Goal: Task Accomplishment & Management: Complete application form

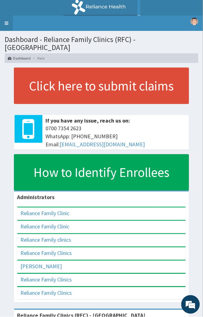
click at [7, 23] on link "Toggle navigation" at bounding box center [6, 22] width 13 height 15
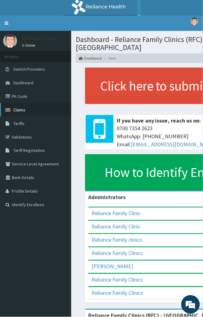
click at [33, 109] on link "Claims" at bounding box center [35, 110] width 71 height 14
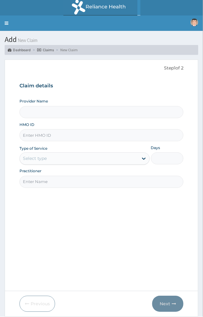
type input "Reliance Family Clinics (RFC) - [GEOGRAPHIC_DATA]"
click at [53, 134] on input "HMO ID" at bounding box center [101, 136] width 164 height 12
paste input "OPS/10011/A"
type input "OPS/10011/A"
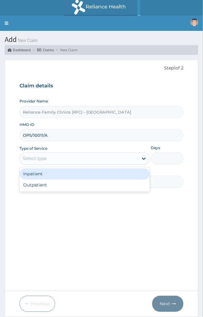
click at [38, 162] on div "Select type" at bounding box center [35, 159] width 24 height 6
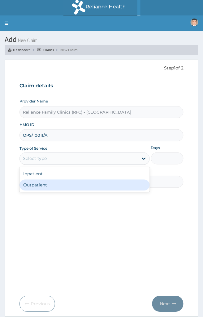
click at [44, 182] on div "Outpatient" at bounding box center [84, 185] width 130 height 11
type input "1"
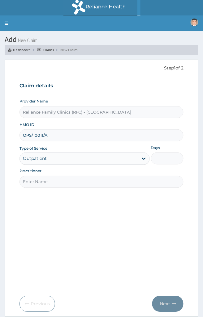
click at [70, 184] on input "Practitioner" at bounding box center [101, 182] width 164 height 12
type input "l"
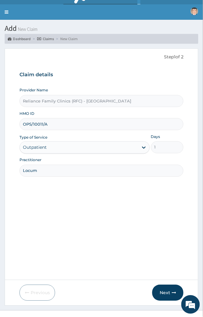
scroll to position [20, 0]
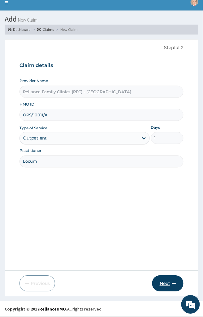
type input "Locum"
click at [159, 281] on button "Next" at bounding box center [167, 284] width 31 height 16
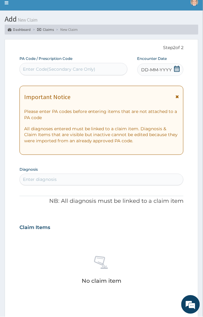
click at [173, 69] on div "DD-MM-YYYY" at bounding box center [160, 70] width 46 height 12
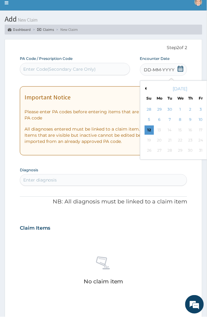
click at [1, 173] on section "Step 2 of 2 PA Code / Prescription Code Enter Code(Secondary Care Only) Encount…" at bounding box center [103, 271] width 207 height 472
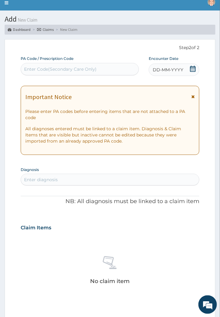
click at [194, 70] on icon at bounding box center [193, 69] width 6 height 6
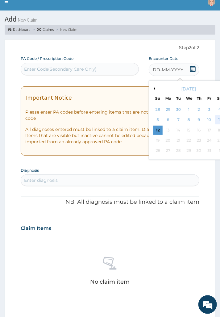
click at [202, 118] on div "11" at bounding box center [219, 120] width 9 height 9
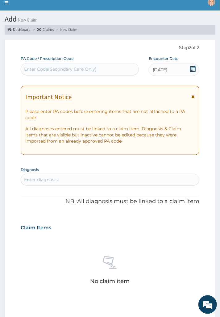
click at [85, 175] on div "Enter diagnosis" at bounding box center [110, 180] width 178 height 10
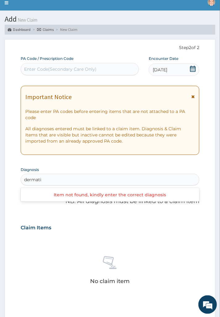
type input "dermat"
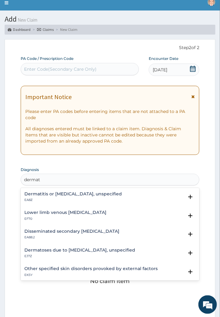
click at [72, 196] on h4 "Dermatitis or [MEDICAL_DATA], unspecified" at bounding box center [73, 194] width 98 height 5
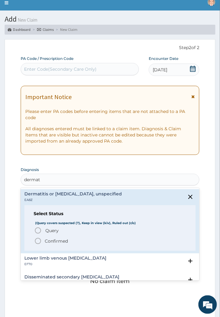
click at [55, 242] on p "Confirmed" at bounding box center [56, 241] width 23 height 6
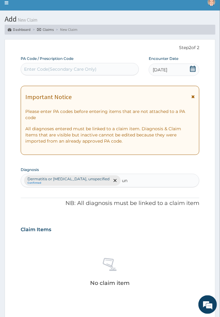
type input "u"
type input "malaria"
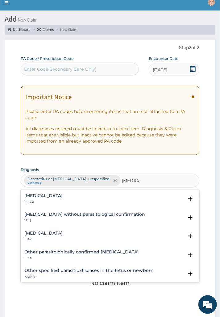
drag, startPoint x: 45, startPoint y: 200, endPoint x: 50, endPoint y: 229, distance: 29.0
click at [50, 229] on div "Plasmodium malariae malaria without complication 1F42.Z Select Status (Query co…" at bounding box center [110, 236] width 179 height 93
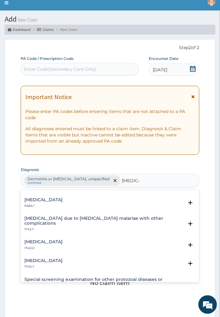
scroll to position [172, 0]
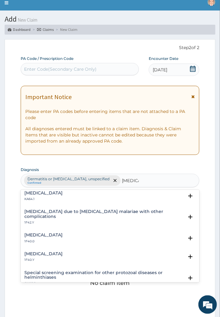
click at [55, 204] on div "Congenital falciparum malaria KA64.1 Select Status (Query covers suspected (?),…" at bounding box center [110, 198] width 179 height 19
click at [55, 211] on h4 "Malaria due to Plasmodium malariae with other complications" at bounding box center [104, 215] width 160 height 10
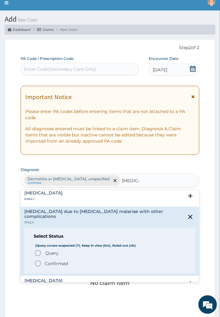
click at [47, 254] on div "Query Query covers suspected (?), Keep in view (kiv), Ruled out (r/o) Confirmed" at bounding box center [110, 259] width 153 height 18
click at [48, 262] on span "Confirmed" at bounding box center [110, 263] width 152 height 7
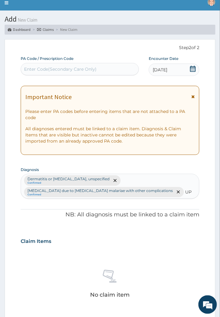
type input "U"
type input "r"
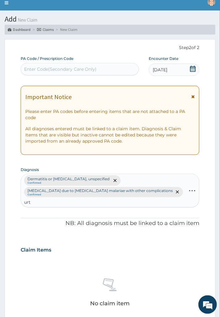
type input "urti"
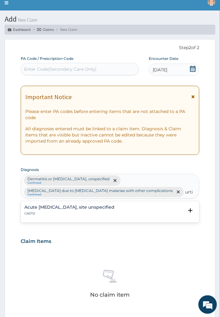
click at [95, 212] on p "CA07.0" at bounding box center [69, 214] width 90 height 4
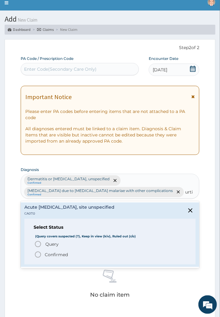
click at [65, 251] on span "Confirmed" at bounding box center [110, 254] width 152 height 7
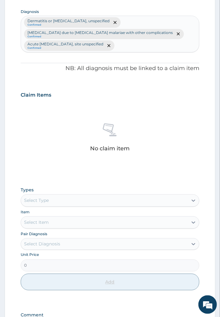
scroll to position [192, 0]
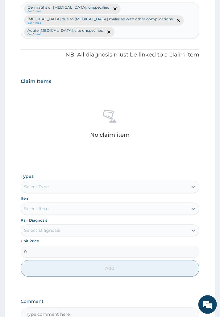
click at [38, 187] on div "Select Type" at bounding box center [36, 187] width 25 height 6
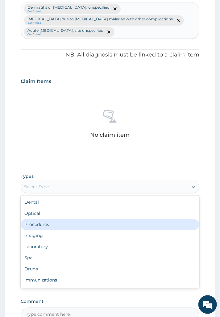
click at [39, 224] on div "Procedures" at bounding box center [110, 224] width 179 height 11
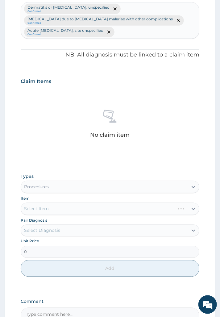
click at [58, 242] on div "Unit Price 0" at bounding box center [110, 248] width 179 height 19
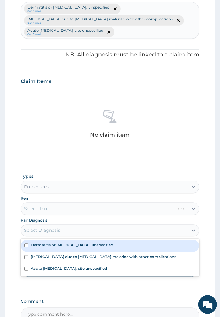
drag, startPoint x: 60, startPoint y: 229, endPoint x: 59, endPoint y: 251, distance: 21.3
click at [60, 231] on div "Select Diagnosis" at bounding box center [42, 231] width 36 height 6
click at [61, 247] on label "Dermatitis or [MEDICAL_DATA], unspecified" at bounding box center [72, 245] width 83 height 5
checkbox input "true"
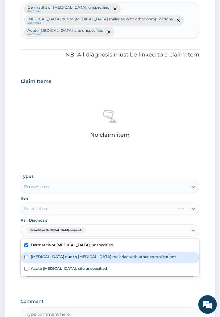
click at [62, 255] on label "Malaria due to Plasmodium malariae with other complications" at bounding box center [104, 257] width 146 height 5
checkbox input "true"
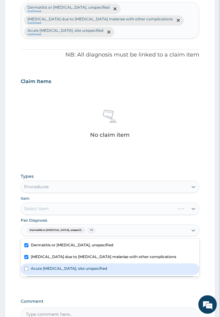
click at [71, 270] on label "Acute upper respiratory infection, site unspecified" at bounding box center [69, 268] width 76 height 5
checkbox input "true"
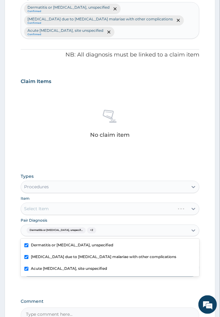
click at [66, 213] on div "Select Item" at bounding box center [110, 209] width 179 height 12
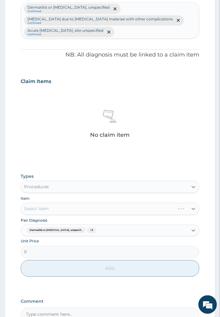
click at [66, 213] on div "Select Item" at bounding box center [110, 209] width 179 height 12
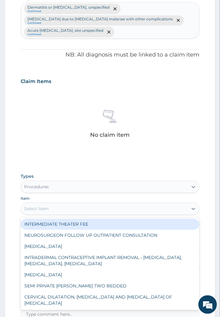
click at [66, 213] on div "Select Item" at bounding box center [104, 209] width 167 height 10
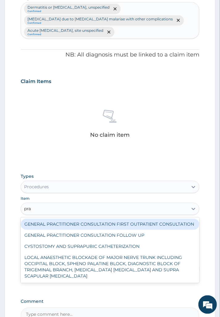
type input "prac"
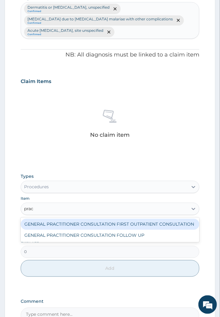
click at [66, 225] on div "GENERAL PRACTITIONER CONSULTATION FIRST OUTPATIENT CONSULTATION" at bounding box center [110, 224] width 179 height 11
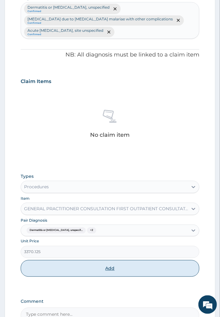
click at [96, 267] on button "Add" at bounding box center [110, 269] width 179 height 17
type input "0"
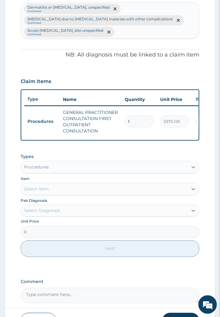
click at [68, 173] on div "Procedures" at bounding box center [104, 168] width 167 height 10
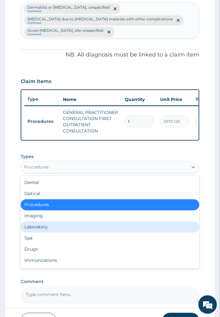
click at [64, 232] on div "Laboratory" at bounding box center [110, 227] width 179 height 11
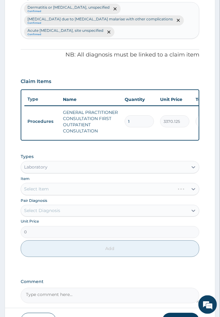
click at [58, 214] on div "Select Diagnosis" at bounding box center [42, 211] width 36 height 6
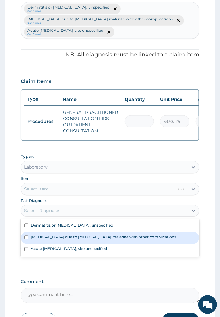
click at [57, 239] on label "Malaria due to Plasmodium malariae with other complications" at bounding box center [104, 237] width 146 height 5
checkbox input "true"
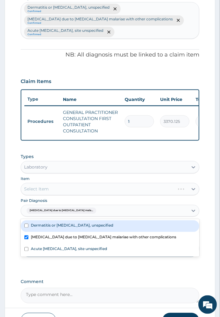
click at [55, 193] on div "Select Item" at bounding box center [110, 189] width 179 height 12
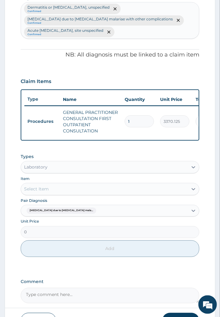
click at [55, 193] on div "Select Item" at bounding box center [104, 190] width 167 height 10
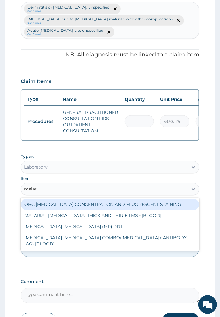
type input "malaria"
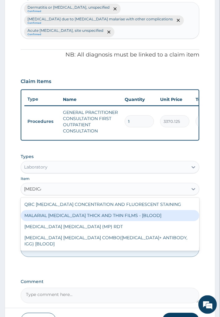
click at [48, 219] on div "MALARIAL PARASITE THICK AND THIN FILMS - [BLOOD]" at bounding box center [110, 216] width 179 height 11
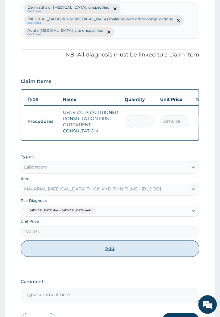
click at [57, 255] on button "Add" at bounding box center [110, 249] width 179 height 17
type input "0"
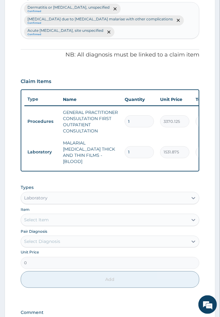
click at [46, 220] on div "Select Item" at bounding box center [36, 220] width 25 height 6
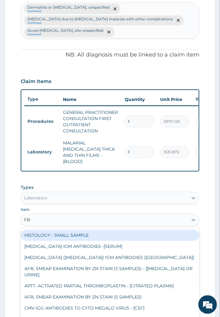
type input "FBC"
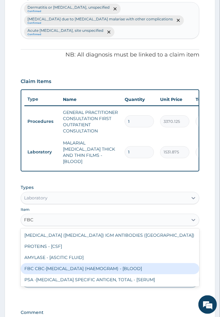
drag, startPoint x: 60, startPoint y: 264, endPoint x: 60, endPoint y: 255, distance: 9.0
click at [61, 264] on div "FBC CBC-COMPLETE BLOOD COUNT (HAEMOGRAM) - [BLOOD]" at bounding box center [110, 269] width 179 height 11
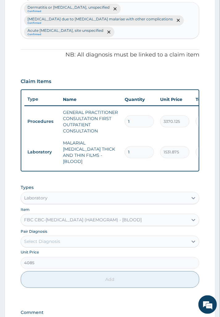
click at [48, 202] on div "Laboratory" at bounding box center [110, 198] width 179 height 12
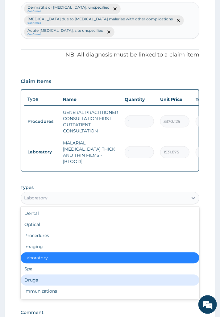
click at [50, 279] on div "Drugs" at bounding box center [110, 280] width 179 height 11
type input "0"
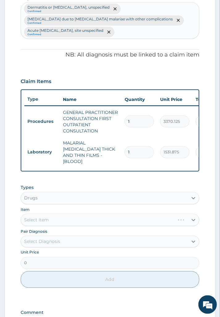
click at [64, 245] on div "Select Diagnosis" at bounding box center [104, 242] width 167 height 10
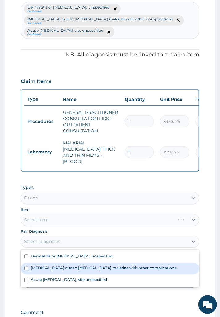
drag, startPoint x: 62, startPoint y: 266, endPoint x: 54, endPoint y: 233, distance: 34.3
click at [62, 266] on label "Malaria due to Plasmodium malariae with other complications" at bounding box center [104, 268] width 146 height 5
checkbox input "true"
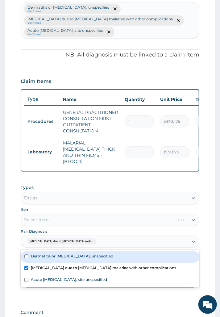
click at [50, 223] on div "Select Item" at bounding box center [110, 220] width 179 height 12
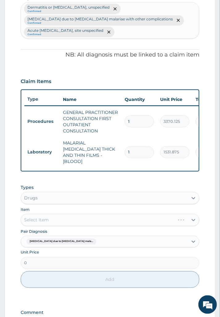
click at [81, 215] on div "Select Item" at bounding box center [110, 220] width 179 height 12
click at [103, 216] on div "Select Item" at bounding box center [110, 220] width 179 height 12
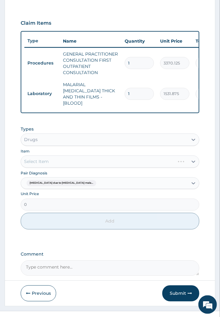
scroll to position [258, 0]
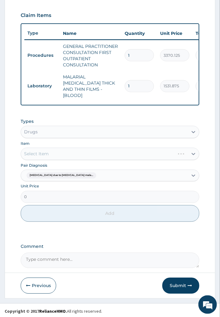
click at [58, 165] on div "Pair Diagnosis Malaria due to Plasmodium mala..." at bounding box center [110, 172] width 179 height 19
click at [85, 150] on div "Select Item" at bounding box center [110, 154] width 179 height 12
click at [105, 150] on div "Select Item" at bounding box center [110, 154] width 179 height 12
click at [106, 153] on div "Select Item" at bounding box center [110, 154] width 179 height 12
click at [104, 155] on div "Select Item" at bounding box center [110, 154] width 179 height 12
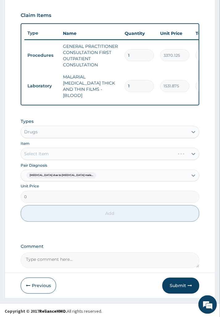
click at [127, 153] on div "Select Item" at bounding box center [110, 154] width 179 height 12
click at [131, 153] on div "Select Item" at bounding box center [110, 154] width 179 height 12
click at [141, 153] on div "Select Item" at bounding box center [110, 154] width 179 height 12
click at [99, 153] on div "Select Item" at bounding box center [110, 154] width 179 height 12
click at [97, 155] on div "Select Item" at bounding box center [104, 154] width 167 height 10
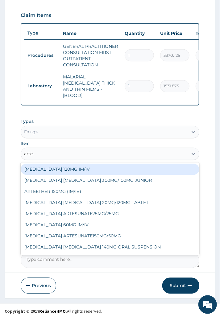
type input "arteme"
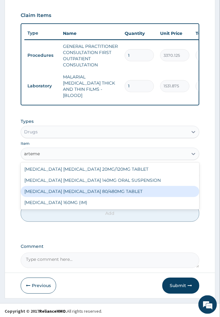
click at [94, 189] on div "[MEDICAL_DATA] [MEDICAL_DATA] 80/480MG TABLET" at bounding box center [110, 191] width 179 height 11
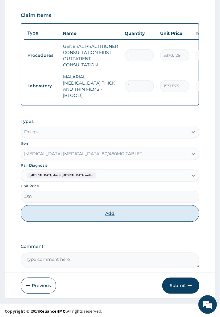
drag, startPoint x: 75, startPoint y: 214, endPoint x: 96, endPoint y: 199, distance: 26.3
click at [75, 214] on button "Add" at bounding box center [110, 214] width 179 height 17
type input "0"
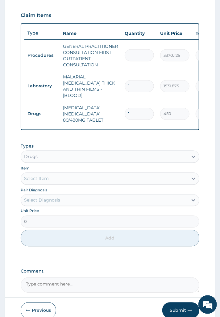
type input "0.00"
type input "6"
type input "2700.00"
type input "6"
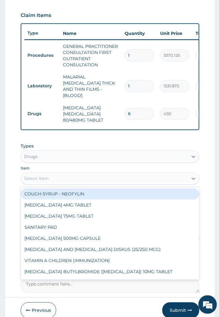
click at [89, 179] on div "Select Item" at bounding box center [104, 179] width 167 height 10
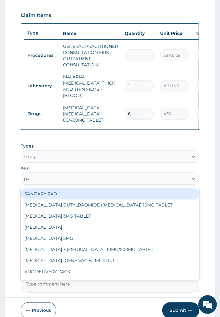
type input "para"
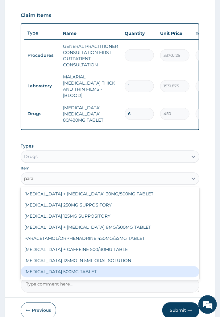
click at [80, 273] on div "PARACETAMOL 500MG TABLET" at bounding box center [110, 272] width 179 height 11
type input "30"
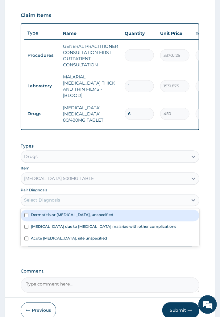
click at [50, 198] on div "Select Diagnosis" at bounding box center [42, 201] width 36 height 6
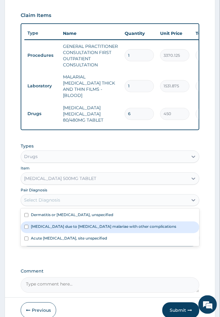
click at [50, 224] on label "Malaria due to Plasmodium malariae with other complications" at bounding box center [104, 226] width 146 height 5
checkbox input "true"
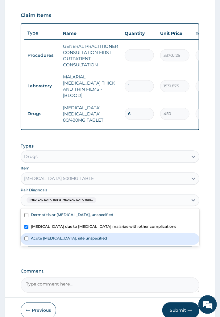
click at [60, 252] on div "Types Drugs Item PARACETAMOL 500MG TABLET Pair Diagnosis option Malaria due to …" at bounding box center [110, 199] width 179 height 119
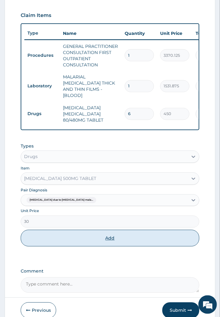
click at [68, 242] on button "Add" at bounding box center [110, 238] width 179 height 17
type input "0"
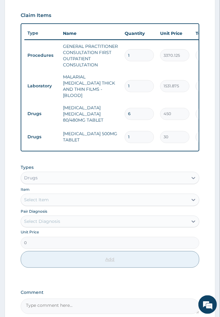
type input "18"
type input "540.00"
type input "18"
click at [62, 197] on div "Select Item" at bounding box center [104, 200] width 167 height 10
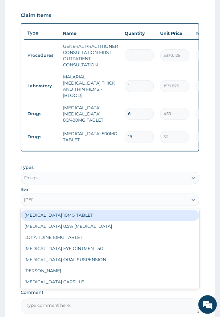
type input "lorat"
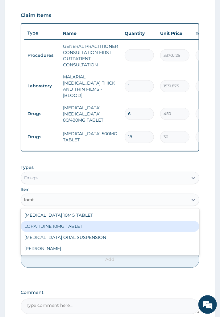
click at [66, 226] on div "LORATIDINE 10MG TABLET" at bounding box center [110, 226] width 179 height 11
type input "96"
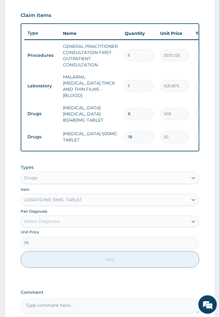
click at [75, 220] on div "Select Diagnosis" at bounding box center [104, 222] width 167 height 10
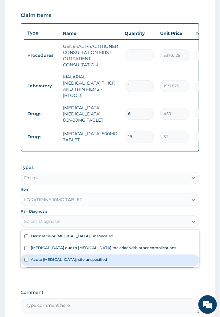
click at [75, 258] on label "Acute [MEDICAL_DATA], site unspecified" at bounding box center [69, 260] width 76 height 5
checkbox input "true"
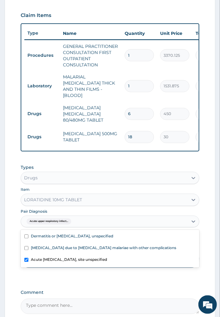
click at [78, 268] on div "Types Drugs Item LORATIDINE 10MG TABLET Pair Diagnosis option Acute upper respi…" at bounding box center [110, 217] width 179 height 110
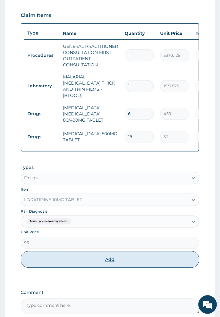
click at [82, 260] on button "Add" at bounding box center [110, 260] width 179 height 17
type input "0"
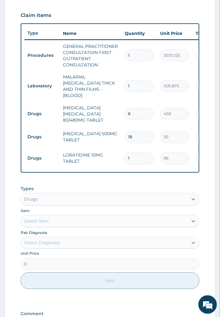
type input "0.00"
type input "5"
type input "480.00"
type input "5"
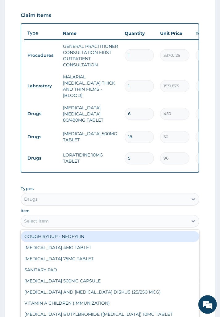
click at [63, 223] on div "Select Item" at bounding box center [104, 222] width 167 height 10
type input "i"
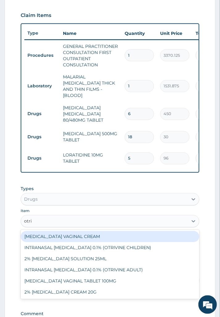
type input "otriv"
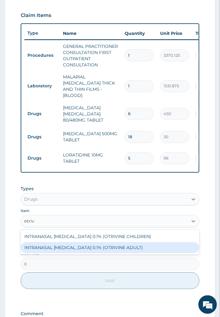
click at [73, 245] on div "INTRANASAL [MEDICAL_DATA] 0.1% (OTRIVINE ADULT)" at bounding box center [110, 248] width 179 height 11
type input "6240"
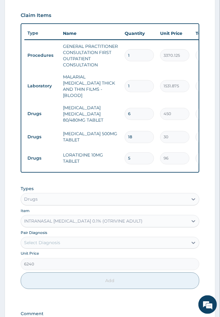
click at [65, 240] on div "Select Diagnosis" at bounding box center [104, 243] width 167 height 10
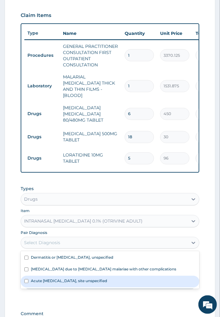
click at [66, 279] on label "Acute [MEDICAL_DATA], site unspecified" at bounding box center [69, 281] width 76 height 5
checkbox input "true"
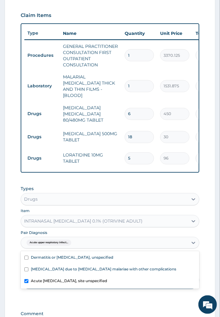
click at [73, 289] on div "Types Drugs Item INTRANASAL XYLOMETAZOLINE 0.1% (OTRIVINE ADULT) Pair Diagnosis…" at bounding box center [110, 238] width 179 height 110
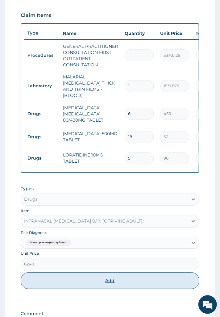
click at [76, 284] on button "Add" at bounding box center [110, 281] width 179 height 17
type input "0"
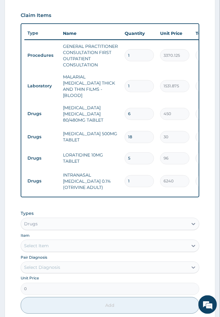
click at [48, 248] on div "Select Item" at bounding box center [104, 246] width 167 height 10
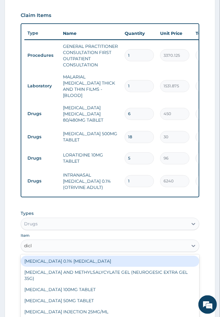
type input "diclo"
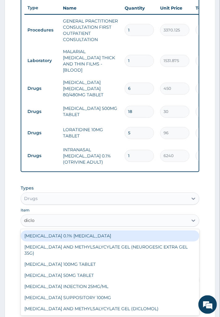
scroll to position [327, 0]
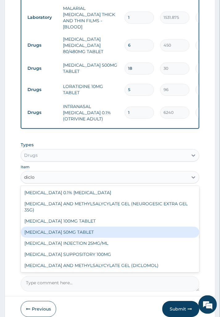
click at [75, 216] on div "[MEDICAL_DATA] 100MG TABLET" at bounding box center [110, 221] width 179 height 11
type input "126"
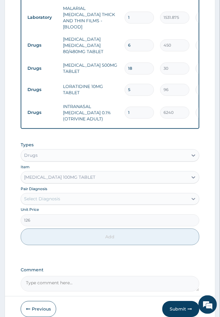
click at [70, 207] on div "Unit Price 126" at bounding box center [110, 216] width 179 height 19
click at [85, 198] on div "Select Diagnosis" at bounding box center [104, 199] width 167 height 10
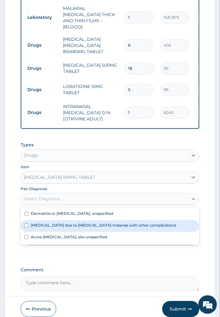
click at [77, 225] on label "[MEDICAL_DATA] due to [MEDICAL_DATA] malariae with other complications" at bounding box center [104, 225] width 146 height 5
checkbox input "true"
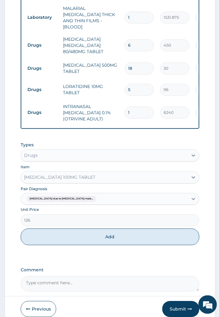
click at [80, 258] on div "PA Code / Prescription Code Enter Code(Secondary Care Only) Encounter Date 11-1…" at bounding box center [110, 20] width 179 height 543
click at [78, 245] on div "Types Drugs Item DICLOFENAC 100MG TABLET Pair Diagnosis Malaria due to Plasmodi…" at bounding box center [110, 194] width 179 height 110
click at [84, 239] on button "Add" at bounding box center [110, 237] width 179 height 17
type input "0"
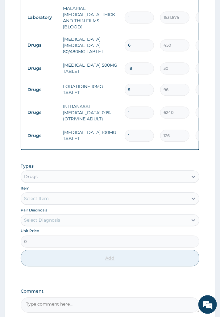
type input "0.00"
type input "65"
type input "8190.00"
type input "6"
type input "756.00"
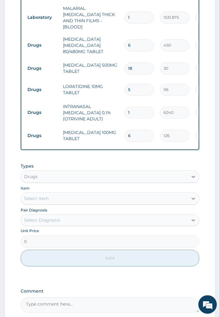
type input "6"
click at [60, 200] on div "Select Item" at bounding box center [104, 199] width 167 height 10
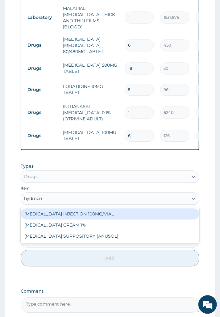
type input "hydrocor"
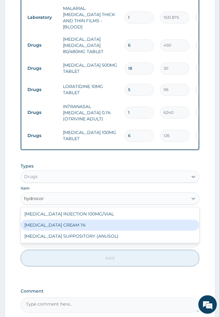
click at [66, 220] on div "[MEDICAL_DATA] CREAM 1%" at bounding box center [110, 225] width 179 height 11
type input "1345.5"
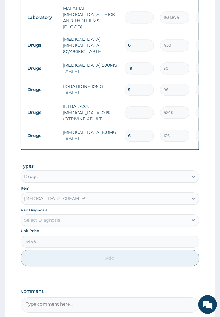
click at [66, 216] on div "Select Diagnosis" at bounding box center [104, 221] width 167 height 10
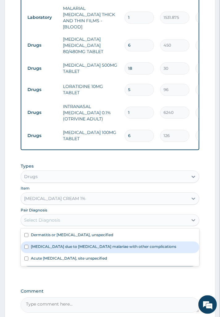
click at [53, 235] on label "Dermatitis or eczema, unspecified" at bounding box center [72, 235] width 83 height 5
checkbox input "true"
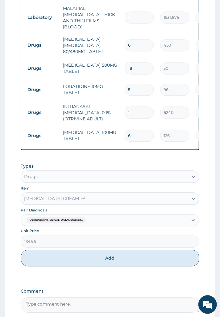
click at [70, 278] on div "PA Code / Prescription Code Enter Code(Secondary Care Only) Encounter Date 11-1…" at bounding box center [110, 31] width 179 height 564
click at [73, 260] on button "Add" at bounding box center [110, 258] width 179 height 17
type input "0"
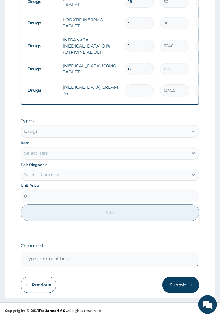
click at [189, 285] on icon "button" at bounding box center [190, 285] width 4 height 4
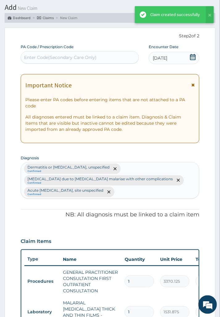
scroll to position [394, 0]
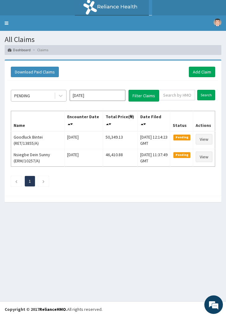
click at [33, 96] on div "PENDING" at bounding box center [32, 96] width 43 height 10
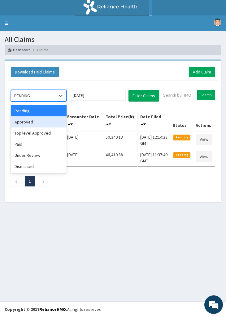
click at [32, 118] on div "Approved" at bounding box center [39, 122] width 56 height 11
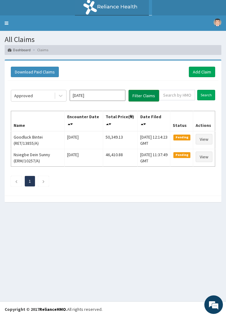
click at [149, 92] on button "Filter Claims" at bounding box center [143, 96] width 31 height 12
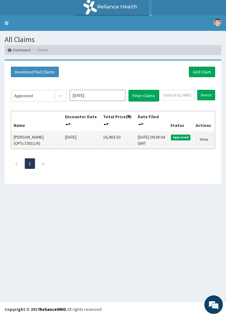
drag, startPoint x: 97, startPoint y: 124, endPoint x: 58, endPoint y: 135, distance: 41.1
click at [55, 134] on td "Victor Gideon (OPS/10011/A)" at bounding box center [36, 140] width 51 height 18
click at [100, 134] on td "16,963.50" at bounding box center [117, 140] width 35 height 18
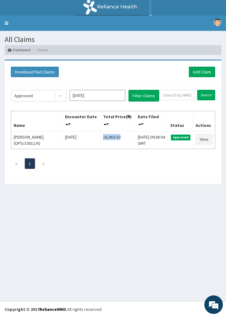
copy td "16,963.50"
click at [195, 67] on link "Add Claim" at bounding box center [202, 72] width 26 height 11
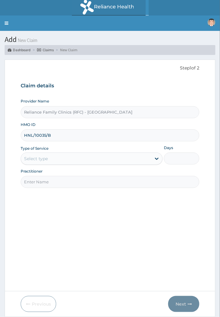
type input "HNL/10035/B"
click at [76, 160] on div "Select type" at bounding box center [86, 159] width 130 height 10
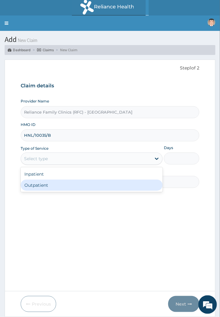
click at [66, 186] on div "Outpatient" at bounding box center [92, 185] width 142 height 11
type input "1"
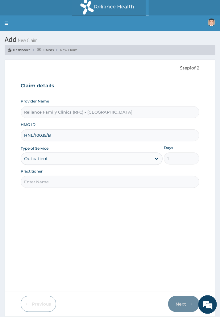
click at [72, 181] on input "Practitioner" at bounding box center [110, 182] width 179 height 12
type input "l"
type input ";"
type input "Locum"
click at [181, 299] on button "Next" at bounding box center [183, 304] width 31 height 16
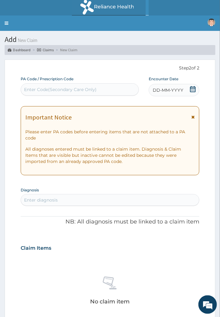
click at [185, 87] on div "DD-MM-YYYY" at bounding box center [174, 90] width 51 height 12
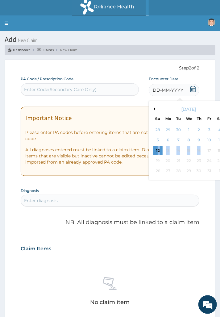
drag, startPoint x: 158, startPoint y: 151, endPoint x: 215, endPoint y: 145, distance: 56.9
click at [207, 148] on div "12 13 14 15 16 17 18" at bounding box center [189, 151] width 72 height 10
click at [219, 138] on div "11" at bounding box center [219, 140] width 9 height 9
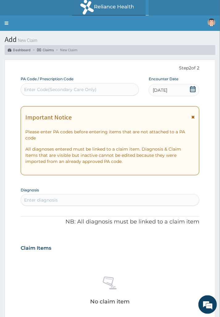
click at [69, 195] on div "Enter diagnosis" at bounding box center [110, 200] width 178 height 10
type input "l"
type input "R"
type input "L"
type input "RESPIRATORY"
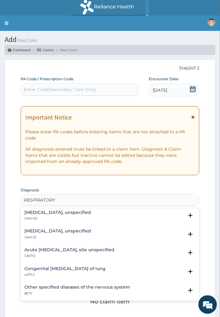
scroll to position [172, 0]
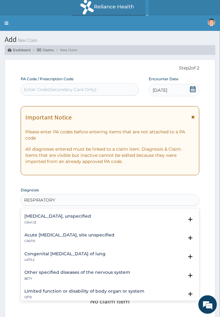
click at [67, 234] on h4 "Acute upper respiratory infection, site unspecified" at bounding box center [69, 235] width 90 height 5
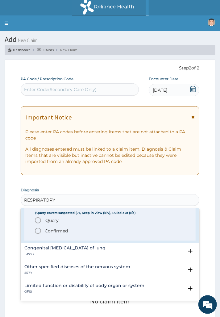
scroll to position [206, 0]
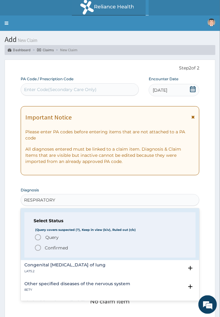
click at [59, 246] on p "Confirmed" at bounding box center [56, 248] width 23 height 6
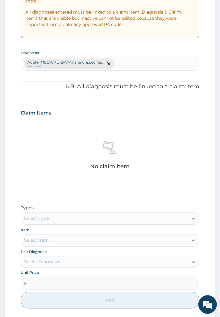
scroll to position [226, 0]
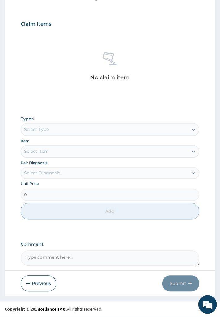
click at [45, 123] on div "Types Select Type" at bounding box center [110, 126] width 179 height 20
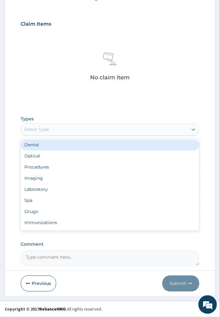
click at [47, 132] on div "Select Type" at bounding box center [36, 130] width 25 height 6
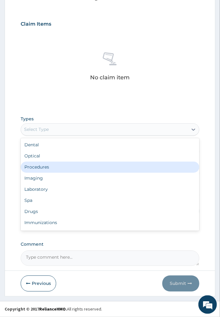
click at [45, 163] on div "Procedures" at bounding box center [110, 167] width 179 height 11
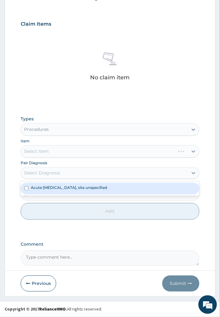
click at [62, 173] on div "Select Diagnosis" at bounding box center [104, 173] width 167 height 10
click at [62, 189] on label "Acute upper respiratory infection, site unspecified" at bounding box center [69, 187] width 76 height 5
checkbox input "true"
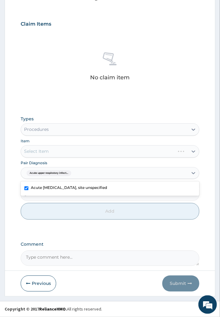
click at [60, 155] on div "Select Item" at bounding box center [110, 152] width 179 height 12
click at [88, 147] on div "Select Item" at bounding box center [110, 152] width 179 height 12
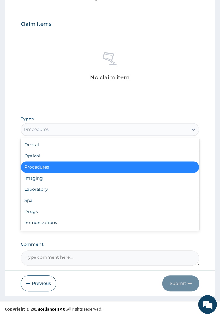
click at [103, 132] on div "Procedures" at bounding box center [104, 130] width 167 height 10
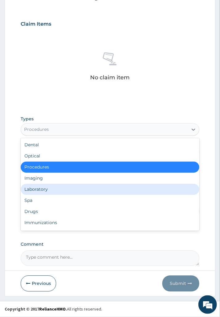
click at [77, 190] on div "Laboratory" at bounding box center [110, 189] width 179 height 11
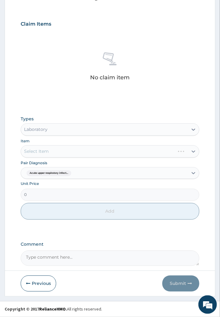
click at [80, 159] on div "Types option Laboratory, selected. Select is focused ,type to refine list, pres…" at bounding box center [110, 168] width 179 height 110
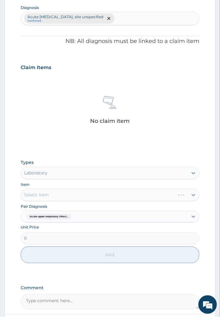
scroll to position [158, 0]
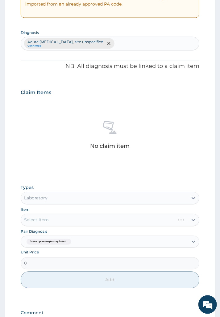
click at [155, 47] on div "Acute upper respiratory infection, site unspecified Confirmed" at bounding box center [110, 43] width 178 height 13
type input "malaria"
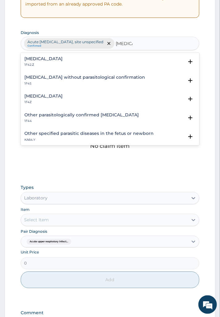
click at [63, 59] on h4 "Plasmodium malariae malaria without complication" at bounding box center [43, 59] width 38 height 5
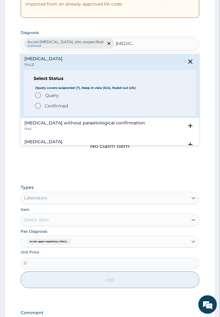
click at [57, 94] on span "Query" at bounding box center [51, 95] width 13 height 6
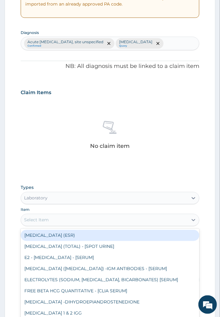
click at [47, 224] on div "Select Item" at bounding box center [36, 220] width 25 height 6
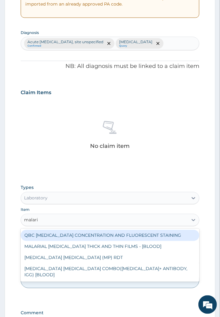
type input "malaria"
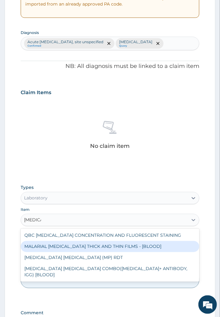
click at [66, 253] on div "MALARIAL PARASITE THICK AND THIN FILMS - [BLOOD]" at bounding box center [110, 246] width 179 height 11
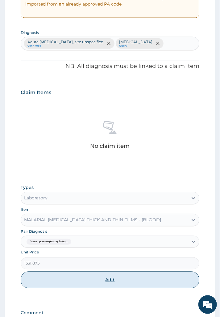
drag, startPoint x: 77, startPoint y: 294, endPoint x: 83, endPoint y: 256, distance: 38.4
click at [78, 289] on button "Add" at bounding box center [110, 280] width 179 height 17
type input "0"
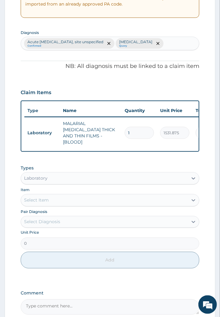
click at [80, 206] on div "Select Item" at bounding box center [104, 201] width 167 height 10
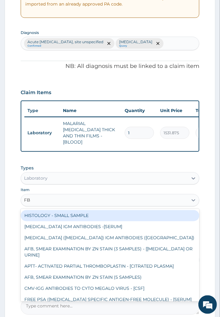
type input "FBC"
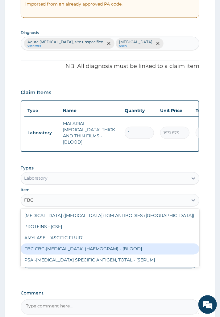
click at [77, 255] on div "FBC CBC-COMPLETE BLOOD COUNT (HAEMOGRAM) - [BLOOD]" at bounding box center [110, 249] width 179 height 11
type input "4085"
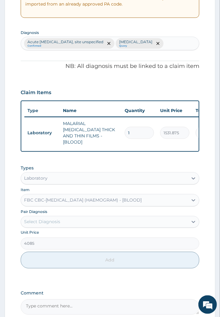
click at [56, 227] on div "Select Diagnosis" at bounding box center [104, 222] width 167 height 10
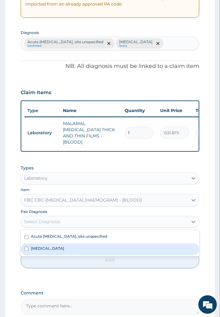
click at [57, 252] on label "Plasmodium malariae malaria without complication" at bounding box center [47, 248] width 33 height 5
checkbox input "true"
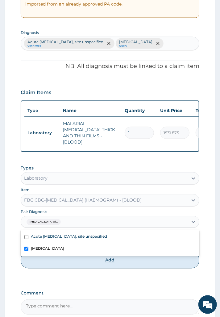
click at [65, 269] on button "Add" at bounding box center [110, 260] width 179 height 17
type input "0"
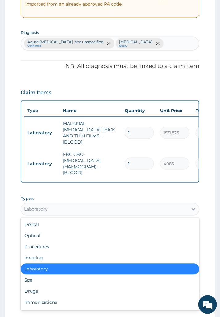
click at [63, 216] on div "Laboratory" at bounding box center [110, 209] width 179 height 12
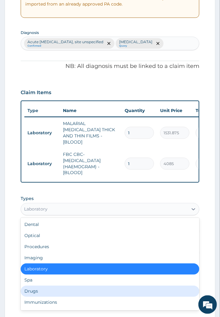
click at [49, 297] on div "Drugs" at bounding box center [110, 291] width 179 height 11
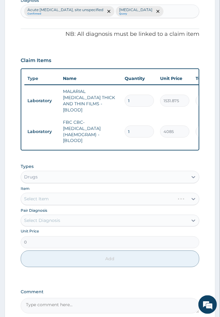
scroll to position [247, 0]
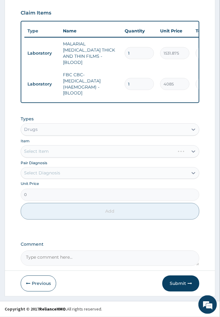
click at [63, 153] on div "Select Item" at bounding box center [110, 152] width 179 height 12
click at [65, 153] on div "Select Item" at bounding box center [110, 152] width 179 height 12
click at [66, 152] on div "Select Item" at bounding box center [110, 152] width 179 height 12
click at [82, 153] on div "Select Item" at bounding box center [110, 152] width 179 height 12
click at [69, 155] on div "Select Item" at bounding box center [104, 152] width 167 height 10
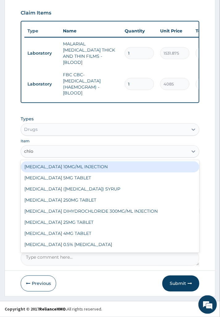
type input "chlor"
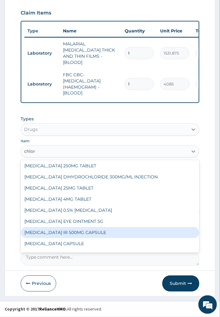
scroll to position [65, 0]
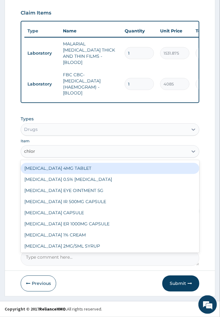
click at [69, 170] on div "CHLORPHENIRAMINE 4MG TABLET" at bounding box center [110, 168] width 179 height 11
type input "60"
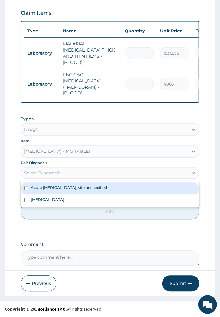
click at [61, 178] on div "Select Diagnosis" at bounding box center [110, 174] width 179 height 12
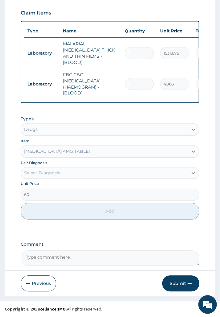
click at [79, 164] on div "Pair Diagnosis Select Diagnosis" at bounding box center [110, 169] width 179 height 19
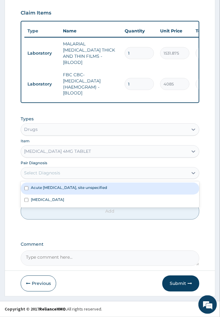
click at [77, 171] on div "Select Diagnosis" at bounding box center [104, 173] width 167 height 10
click at [75, 192] on div "Acute upper respiratory infection, site unspecified" at bounding box center [110, 189] width 179 height 12
checkbox input "true"
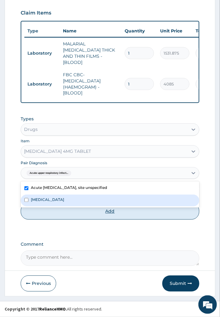
click at [69, 220] on button "Add" at bounding box center [110, 211] width 179 height 17
type input "0"
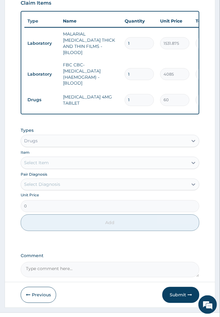
type input "0.00"
type input "5"
type input "300.00"
type input "5"
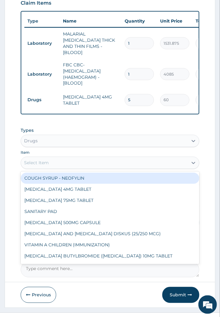
click at [66, 168] on div "Select Item" at bounding box center [104, 163] width 167 height 10
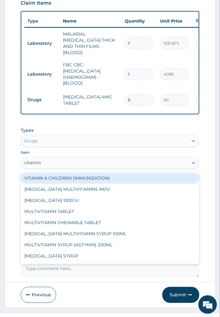
type input "vitamin c"
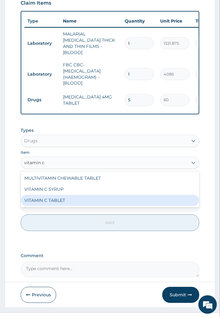
click at [68, 207] on div "VITAMIN C TABLET" at bounding box center [110, 200] width 179 height 11
type input "20"
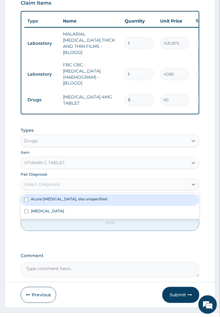
click at [62, 190] on div "Select Diagnosis" at bounding box center [104, 185] width 167 height 10
click at [63, 206] on div "Acute [MEDICAL_DATA], site unspecified" at bounding box center [110, 200] width 179 height 12
checkbox input "true"
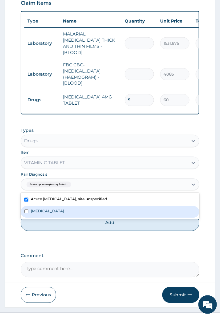
click at [63, 218] on div "[MEDICAL_DATA]" at bounding box center [110, 213] width 179 height 12
checkbox input "true"
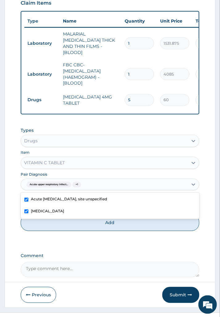
click at [70, 235] on div "Types Drugs Item VITAMIN C TABLET Pair Diagnosis option Plasmodium malariae mal…" at bounding box center [110, 180] width 179 height 110
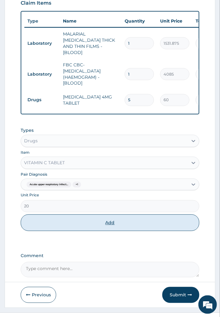
click at [71, 232] on button "Add" at bounding box center [110, 223] width 179 height 17
type input "0"
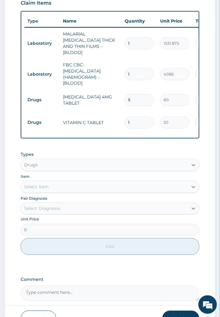
type input "0.00"
type input "3"
type input "60.00"
type input "30"
type input "600.00"
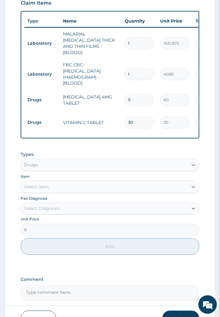
type input "30"
click at [73, 192] on div "Select Item" at bounding box center [104, 187] width 167 height 10
type input "paracet"
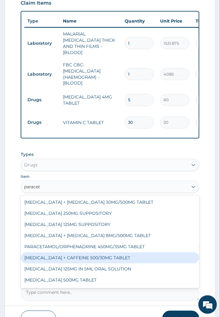
scroll to position [10, 0]
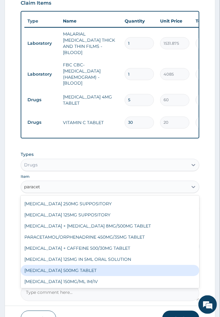
click at [83, 277] on div "[MEDICAL_DATA] 500MG TABLET" at bounding box center [110, 271] width 179 height 11
type input "30"
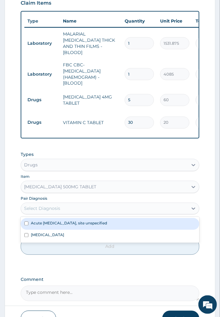
click at [56, 214] on div "Select Diagnosis" at bounding box center [104, 209] width 167 height 10
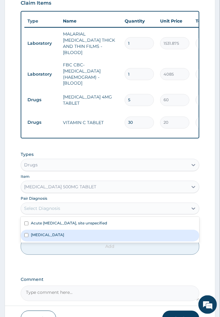
click at [54, 241] on div "[MEDICAL_DATA]" at bounding box center [110, 236] width 179 height 12
checkbox input "true"
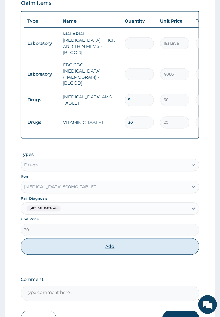
click at [57, 255] on button "Add" at bounding box center [110, 247] width 179 height 17
type input "0"
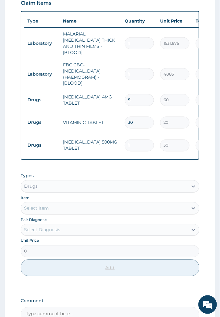
type input "18"
type input "540.00"
type input "18"
click at [67, 214] on div "Select Item" at bounding box center [104, 209] width 167 height 10
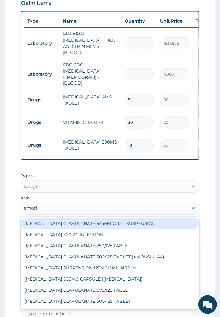
type input "amoxic"
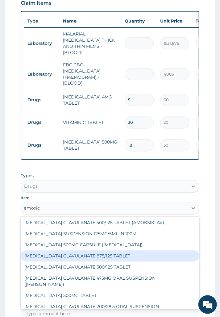
scroll to position [43, 0]
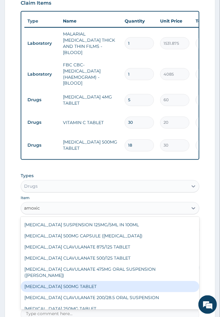
click at [87, 288] on div "[MEDICAL_DATA] 500MG TABLET" at bounding box center [110, 287] width 179 height 11
type input "150"
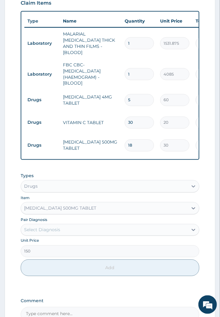
click at [50, 235] on div "Select Diagnosis" at bounding box center [104, 230] width 167 height 10
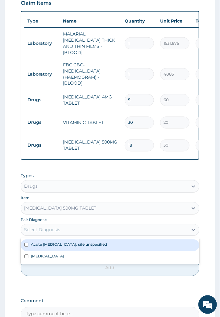
click at [66, 248] on label "Acute [MEDICAL_DATA], site unspecified" at bounding box center [69, 244] width 76 height 5
checkbox input "true"
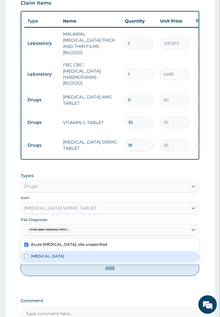
click at [83, 277] on button "Add" at bounding box center [110, 268] width 179 height 17
type input "0"
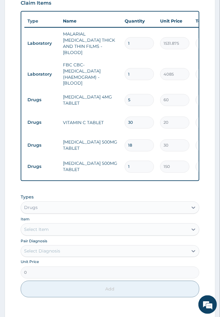
type input "15"
type input "2250.00"
type input "15"
click at [79, 235] on div "Select Item" at bounding box center [104, 230] width 167 height 10
type input "artem"
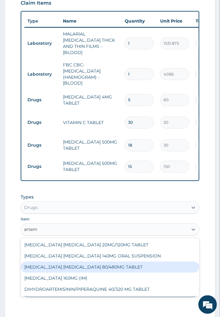
click at [72, 273] on div "[MEDICAL_DATA] [MEDICAL_DATA] 80/480MG TABLET" at bounding box center [110, 267] width 179 height 11
type input "450"
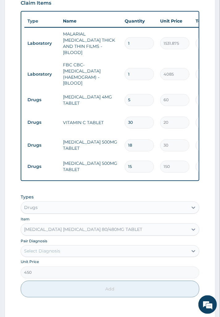
click at [51, 256] on div "Select Diagnosis" at bounding box center [110, 252] width 179 height 12
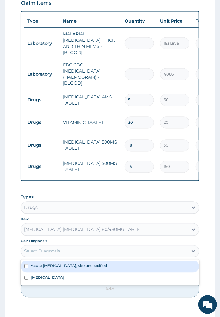
click at [62, 273] on div "Acute [MEDICAL_DATA], site unspecified" at bounding box center [110, 267] width 179 height 12
checkbox input "true"
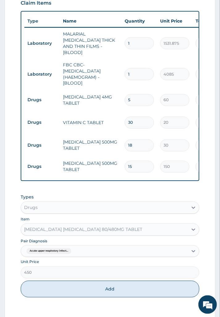
click at [11, 265] on form "Step 2 of 2 PA Code / Prescription Code Enter Code(Secondary Care Only) Encount…" at bounding box center [110, 93] width 211 height 563
click at [61, 298] on button "Add" at bounding box center [110, 289] width 179 height 17
type input "0"
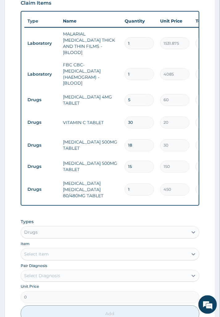
type input "0.00"
type input "6"
type input "2700.00"
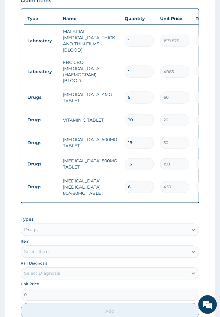
scroll to position [247, 0]
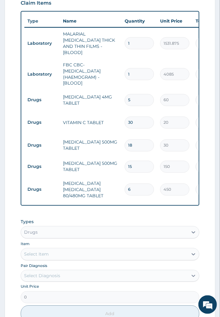
type input "6"
click at [46, 238] on div "Drugs" at bounding box center [104, 233] width 167 height 10
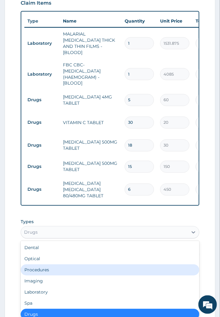
click at [49, 276] on div "Procedures" at bounding box center [110, 270] width 179 height 11
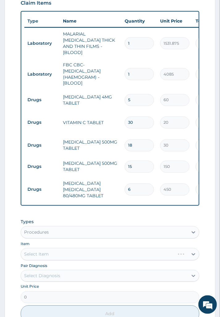
click at [62, 273] on div "Pair Diagnosis Select Diagnosis" at bounding box center [110, 272] width 179 height 19
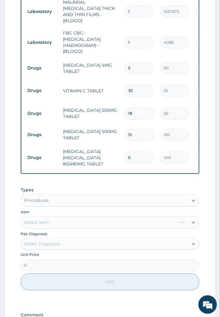
scroll to position [316, 0]
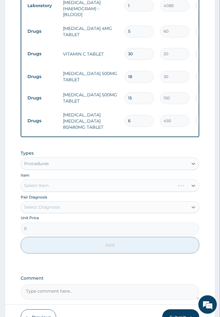
click at [50, 208] on div "Pair Diagnosis Select Diagnosis" at bounding box center [110, 203] width 179 height 19
click at [64, 192] on div "Select Item" at bounding box center [110, 186] width 179 height 12
click at [59, 191] on div "Select Item" at bounding box center [110, 186] width 179 height 12
click at [60, 213] on div "Select Diagnosis" at bounding box center [104, 208] width 167 height 10
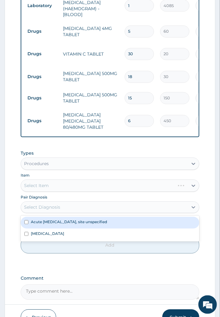
click at [61, 228] on div "Acute [MEDICAL_DATA], site unspecified" at bounding box center [110, 223] width 179 height 12
checkbox input "true"
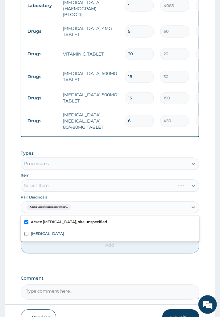
click at [61, 237] on label "[MEDICAL_DATA]" at bounding box center [47, 234] width 33 height 5
checkbox input "true"
click at [54, 192] on div "Select Item" at bounding box center [110, 186] width 179 height 12
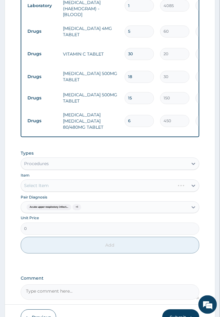
click at [97, 192] on div "Select Item" at bounding box center [110, 186] width 179 height 12
click at [84, 192] on div "Select Item" at bounding box center [110, 186] width 179 height 12
click at [84, 191] on div "Select Item" at bounding box center [104, 186] width 167 height 10
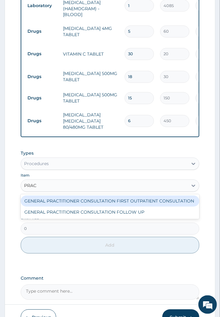
type input "PRACT"
click at [86, 207] on div "GENERAL PRACTITIONER CONSULTATION FIRST OUTPATIENT CONSULTATION" at bounding box center [110, 201] width 179 height 11
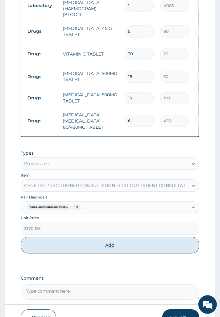
click at [77, 254] on button "Add" at bounding box center [110, 245] width 179 height 17
type input "0"
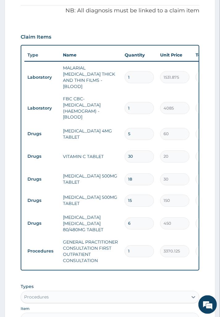
scroll to position [213, 0]
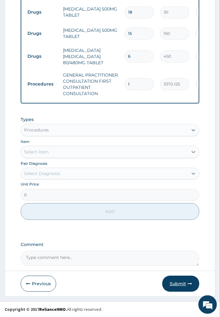
click at [180, 289] on button "Submit" at bounding box center [181, 284] width 37 height 16
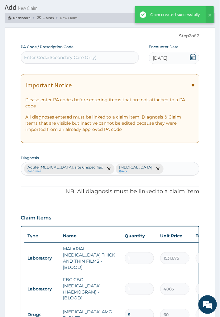
scroll to position [391, 0]
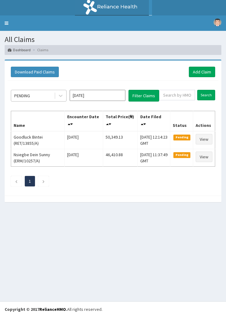
click at [43, 94] on div "PENDING" at bounding box center [32, 96] width 43 height 10
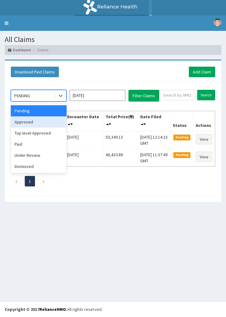
click at [36, 122] on div "Approved" at bounding box center [39, 122] width 56 height 11
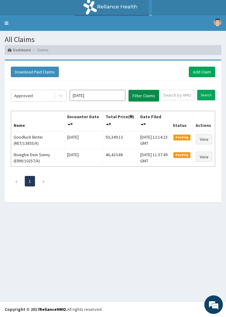
click at [151, 98] on button "Filter Claims" at bounding box center [143, 96] width 31 height 12
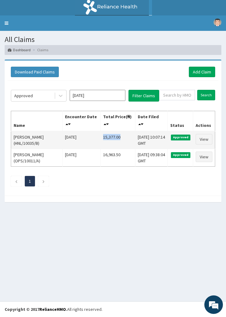
drag, startPoint x: 118, startPoint y: 139, endPoint x: 96, endPoint y: 140, distance: 21.3
click at [100, 140] on td "15,377.00" at bounding box center [117, 140] width 35 height 18
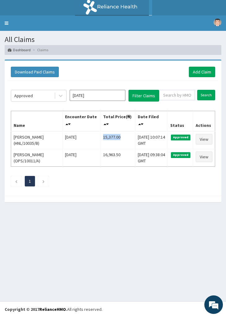
copy td "15,377.00"
click at [187, 71] on div "Download Paid Claims Add Claim" at bounding box center [113, 72] width 204 height 11
click at [205, 70] on link "Add Claim" at bounding box center [202, 72] width 26 height 11
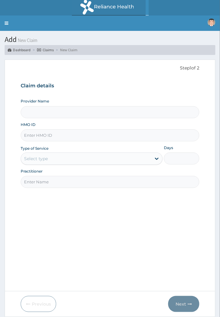
click at [63, 135] on input "HMO ID" at bounding box center [110, 136] width 179 height 12
paste input "HNL/10035/E"
click at [32, 138] on input "HNL/10035/E" at bounding box center [110, 136] width 179 height 12
type input "HNL/10035/E"
type input "Reliance Family Clinics (RFC) - [GEOGRAPHIC_DATA]"
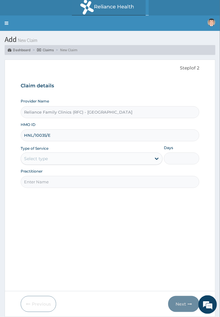
click at [60, 163] on div "Select type" at bounding box center [86, 159] width 130 height 10
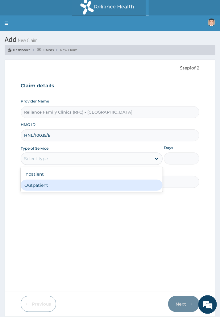
click at [57, 183] on div "Outpatient" at bounding box center [92, 185] width 142 height 11
type input "1"
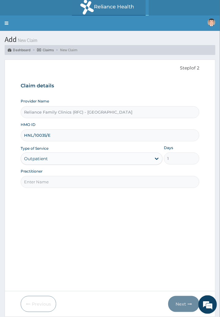
click at [58, 187] on input "Practitioner" at bounding box center [110, 182] width 179 height 12
type input "Locum"
click at [190, 306] on icon "button" at bounding box center [190, 304] width 4 height 4
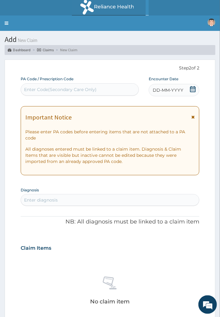
click at [184, 90] on div "DD-MM-YYYY" at bounding box center [174, 90] width 51 height 12
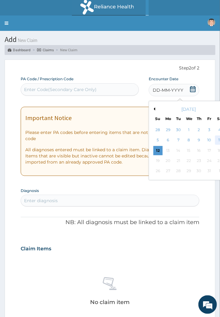
click at [220, 141] on div "11" at bounding box center [219, 140] width 9 height 9
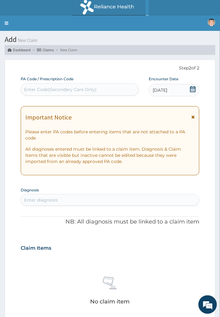
click at [61, 194] on div "Enter diagnosis" at bounding box center [110, 200] width 179 height 12
type input "DERMATITIS"
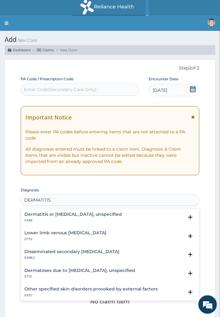
click at [90, 218] on div "Dermatitis or [MEDICAL_DATA], unspecified EA8Z" at bounding box center [73, 217] width 98 height 11
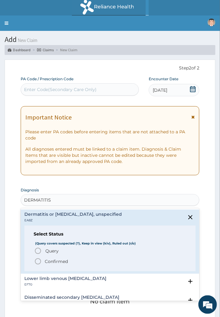
click at [52, 261] on p "Confirmed" at bounding box center [56, 262] width 23 height 6
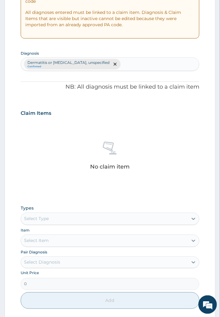
scroll to position [137, 0]
drag, startPoint x: 51, startPoint y: 223, endPoint x: 70, endPoint y: 216, distance: 19.6
click at [52, 223] on div "Select Type" at bounding box center [104, 219] width 167 height 10
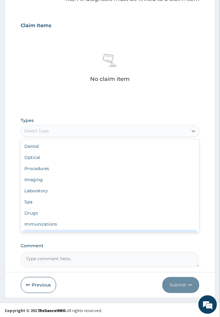
scroll to position [226, 0]
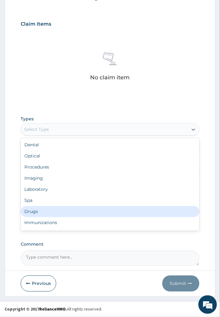
click at [49, 211] on div "Drugs" at bounding box center [110, 212] width 179 height 11
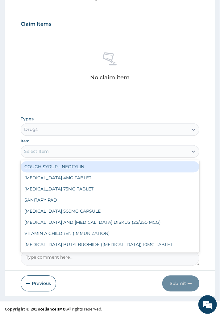
click at [59, 149] on div "Select Item" at bounding box center [104, 152] width 167 height 10
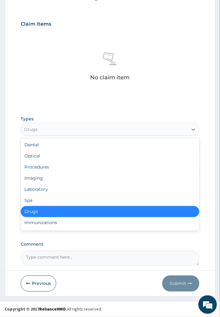
click at [66, 131] on div "Drugs" at bounding box center [104, 130] width 167 height 10
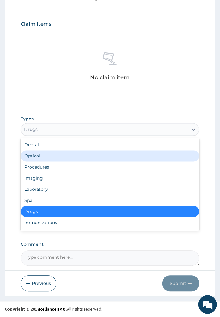
click at [59, 164] on div "Procedures" at bounding box center [110, 167] width 179 height 11
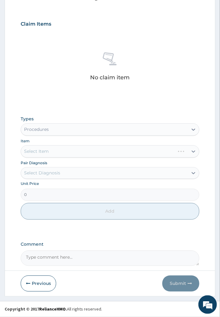
click at [70, 176] on div "Select Diagnosis" at bounding box center [104, 173] width 167 height 10
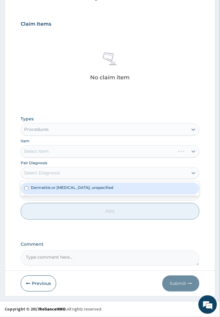
click at [72, 188] on label "Dermatitis or [MEDICAL_DATA], unspecified" at bounding box center [72, 187] width 83 height 5
checkbox input "true"
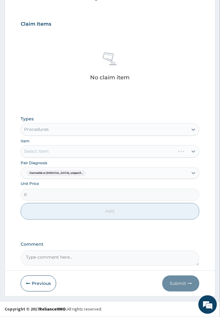
click at [75, 152] on div "Select Item" at bounding box center [110, 152] width 179 height 12
click at [57, 149] on div "Select Item" at bounding box center [110, 152] width 179 height 12
click at [70, 158] on div "Types Procedures Item Select Item Pair Diagnosis Dermatitis or [MEDICAL_DATA], …" at bounding box center [110, 168] width 179 height 110
click at [76, 156] on div "Select Item" at bounding box center [104, 152] width 167 height 10
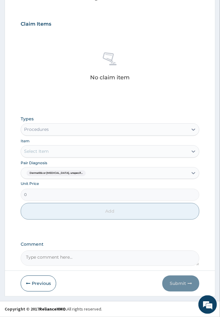
click at [58, 152] on div "Select Item" at bounding box center [104, 152] width 167 height 10
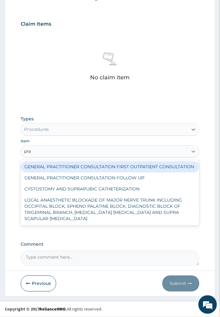
type input "prac"
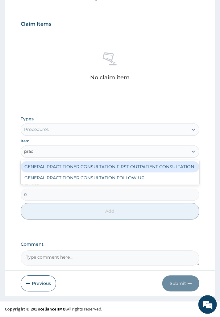
click at [69, 168] on div "GENERAL PRACTITIONER CONSULTATION FIRST OUTPATIENT CONSULTATION" at bounding box center [110, 167] width 179 height 11
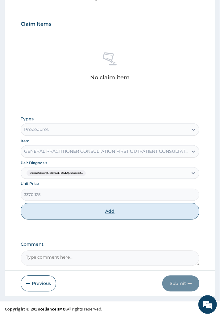
click at [100, 218] on button "Add" at bounding box center [110, 211] width 179 height 17
type input "0"
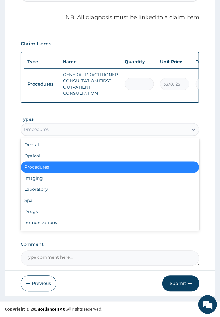
click at [42, 132] on div "Procedures" at bounding box center [36, 130] width 25 height 6
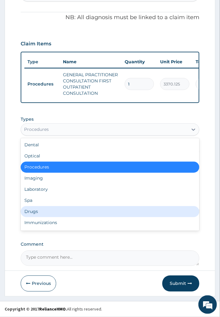
click at [46, 212] on div "Drugs" at bounding box center [110, 212] width 179 height 11
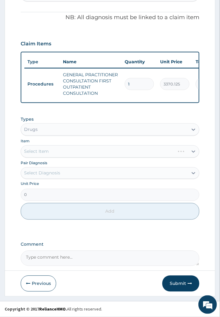
click at [74, 180] on div "Types Drugs Item Select Item Pair Diagnosis Select Diagnosis Unit Price 0 Add" at bounding box center [110, 168] width 179 height 110
click at [69, 155] on div "Select Item" at bounding box center [110, 152] width 179 height 12
click at [63, 155] on div "Select Item" at bounding box center [110, 152] width 179 height 12
click at [57, 168] on div "Pair Diagnosis Select Diagnosis" at bounding box center [110, 169] width 179 height 19
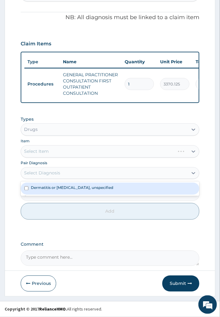
click at [65, 175] on div "Select Diagnosis" at bounding box center [104, 173] width 167 height 10
click at [67, 184] on div "Dermatitis or [MEDICAL_DATA], unspecified" at bounding box center [110, 189] width 179 height 12
checkbox input "true"
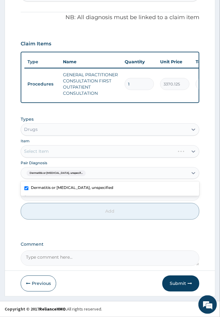
click at [72, 156] on div "Select Item" at bounding box center [110, 152] width 179 height 12
click at [100, 153] on div "Select Item" at bounding box center [110, 152] width 179 height 12
click at [77, 154] on div "Select Item" at bounding box center [104, 152] width 167 height 10
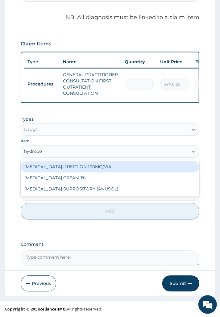
type input "hydrocor"
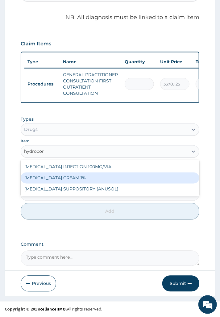
click at [77, 179] on div "HYDROCORTISONE CREAM 1%" at bounding box center [110, 178] width 179 height 11
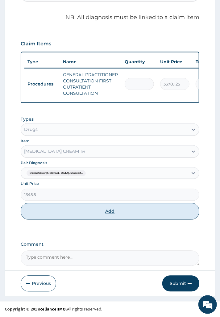
click at [53, 220] on button "Add" at bounding box center [110, 211] width 179 height 17
type input "0"
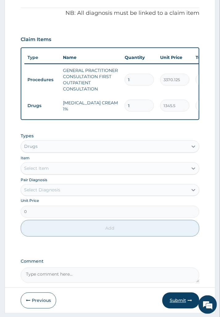
click at [171, 306] on button "Submit" at bounding box center [181, 301] width 37 height 16
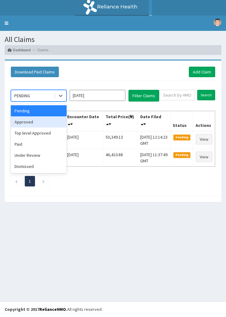
click at [41, 120] on div "Approved" at bounding box center [39, 122] width 56 height 11
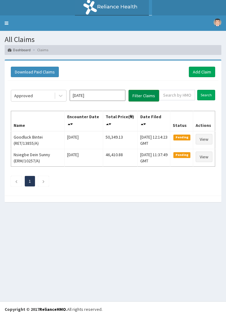
click at [136, 92] on button "Filter Claims" at bounding box center [143, 96] width 31 height 12
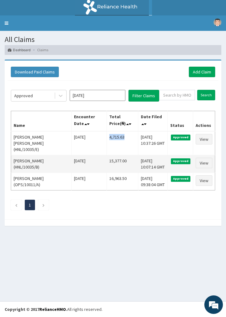
drag, startPoint x: 116, startPoint y: 135, endPoint x: 101, endPoint y: 153, distance: 23.3
click at [106, 136] on td "4,715.63" at bounding box center [122, 143] width 32 height 24
copy td "4,715.63"
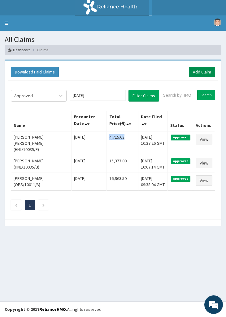
click at [200, 73] on link "Add Claim" at bounding box center [202, 72] width 26 height 11
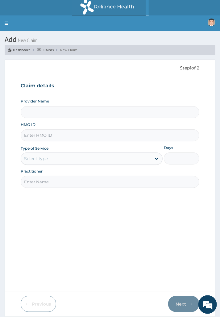
type input "Reliance Family Clinics (RFC) - [GEOGRAPHIC_DATA]"
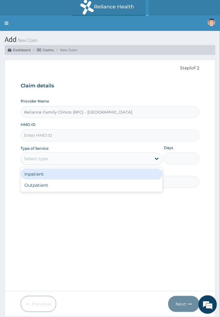
click at [47, 156] on div "Select type" at bounding box center [36, 159] width 24 height 6
click at [46, 138] on input "HMO ID" at bounding box center [110, 136] width 179 height 12
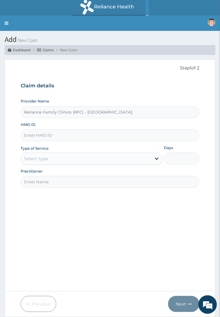
paste input "ZEI/10018/A"
type input "ZEI/10018/A"
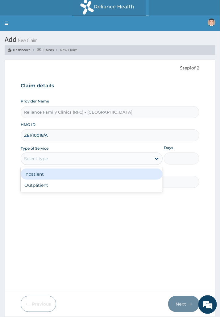
drag, startPoint x: 47, startPoint y: 159, endPoint x: 44, endPoint y: 181, distance: 23.0
click at [47, 160] on div "Select type" at bounding box center [36, 159] width 24 height 6
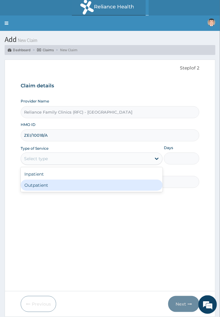
click at [43, 185] on div "Outpatient" at bounding box center [92, 185] width 142 height 11
type input "1"
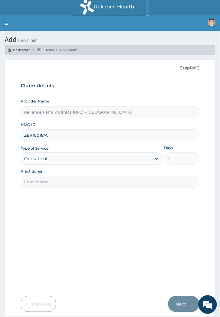
click at [54, 188] on input "Practitioner" at bounding box center [110, 182] width 179 height 12
type input "Locum"
click at [178, 301] on button "Next" at bounding box center [183, 304] width 31 height 16
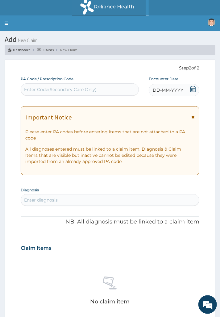
click at [62, 197] on div "Enter diagnosis" at bounding box center [110, 200] width 178 height 10
type input "u"
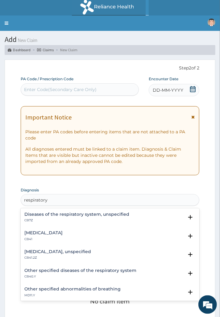
type input "respiratory"
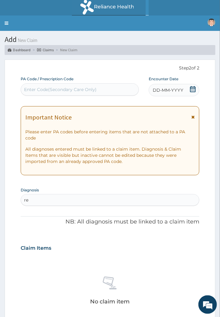
type input "r"
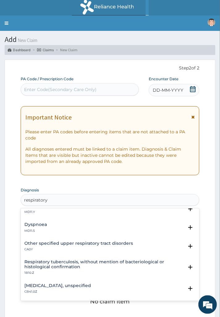
scroll to position [103, 0]
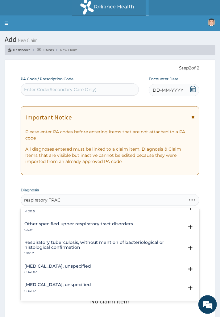
type input "respiratory TRACT"
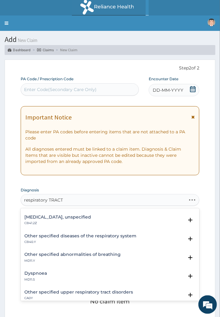
scroll to position [0, 0]
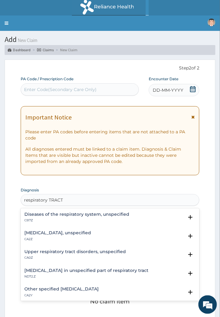
click at [63, 253] on h4 "Upper respiratory tract disorders, unspecified" at bounding box center [75, 252] width 102 height 5
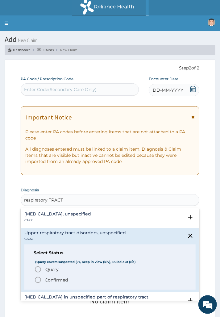
scroll to position [34, 0]
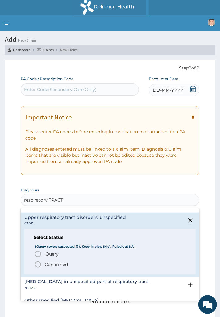
click at [61, 262] on p "Confirmed" at bounding box center [56, 265] width 23 height 6
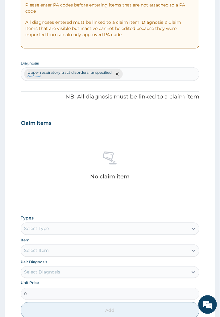
scroll to position [226, 0]
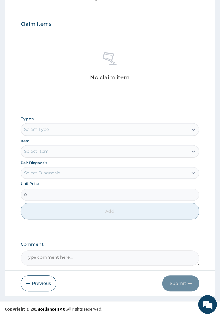
click at [37, 128] on div "Select Type" at bounding box center [36, 130] width 25 height 6
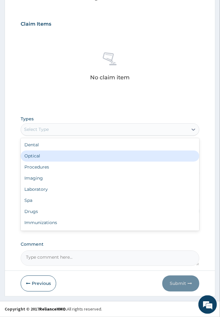
click at [45, 165] on div "Procedures" at bounding box center [110, 167] width 179 height 11
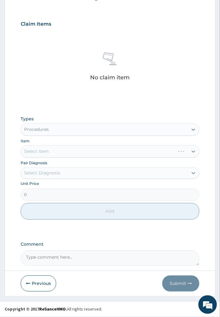
click at [79, 175] on div "Select Diagnosis" at bounding box center [104, 173] width 167 height 10
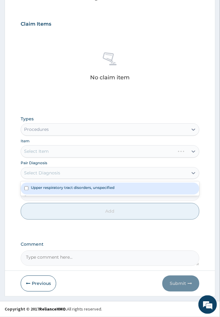
click at [78, 189] on label "Upper respiratory tract disorders, unspecified" at bounding box center [73, 187] width 84 height 5
checkbox input "true"
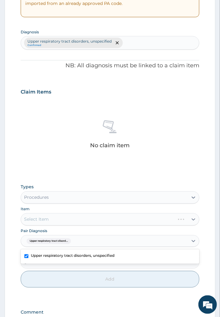
scroll to position [158, 0]
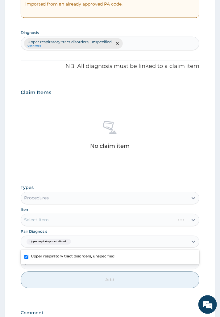
click at [137, 40] on div "Upper respiratory tract disorders, unspecified Confirmed" at bounding box center [110, 43] width 178 height 13
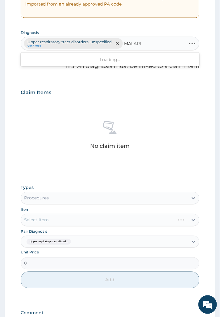
type input "[MEDICAL_DATA]"
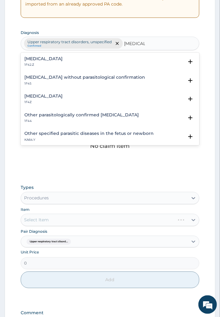
click at [63, 63] on p "1F42.Z" at bounding box center [43, 65] width 38 height 4
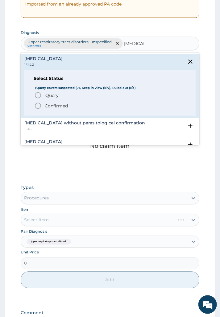
click at [68, 107] on span "Confirmed" at bounding box center [110, 105] width 152 height 7
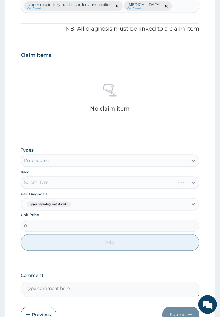
scroll to position [238, 0]
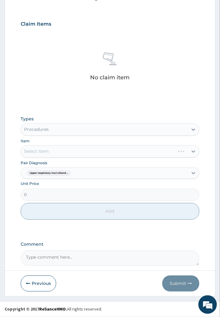
click at [59, 150] on div "Select Item" at bounding box center [110, 152] width 179 height 12
click at [60, 150] on div "Select Item" at bounding box center [110, 152] width 179 height 12
click at [69, 152] on div "Select Item" at bounding box center [104, 152] width 167 height 10
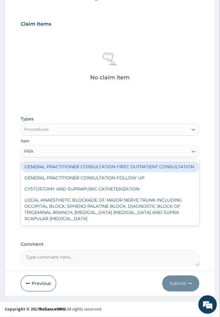
type input "PRAC"
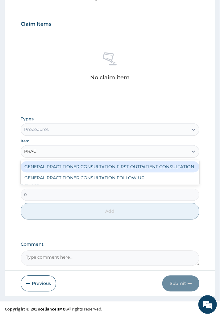
click at [70, 168] on div "GENERAL PRACTITIONER CONSULTATION FIRST OUTPATIENT CONSULTATION" at bounding box center [110, 167] width 179 height 11
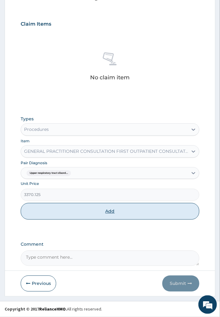
click at [70, 214] on button "Add" at bounding box center [110, 211] width 179 height 17
type input "0"
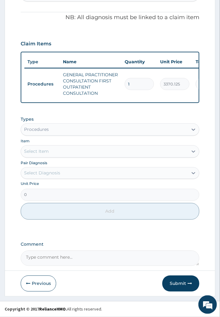
scroll to position [223, 0]
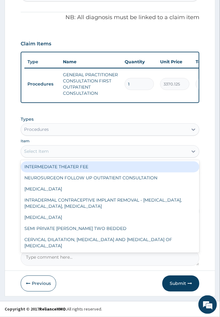
click at [57, 147] on div "Select Item" at bounding box center [104, 152] width 167 height 10
click at [52, 129] on div "Procedures" at bounding box center [104, 130] width 167 height 10
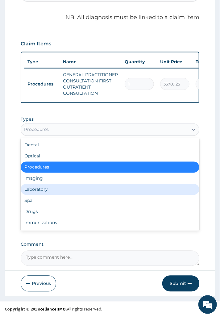
click at [52, 189] on div "Laboratory" at bounding box center [110, 189] width 179 height 11
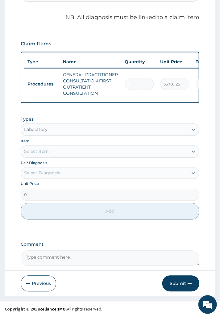
click at [54, 155] on div "Select Item" at bounding box center [104, 152] width 167 height 10
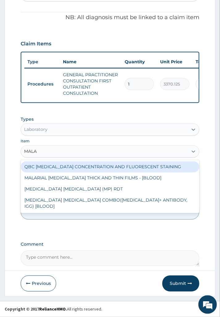
type input "MALAR"
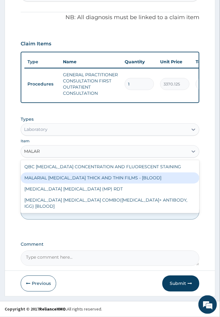
click at [67, 177] on div "MALARIAL [MEDICAL_DATA] THICK AND THIN FILMS - [BLOOD]" at bounding box center [110, 178] width 179 height 11
type input "1531.875"
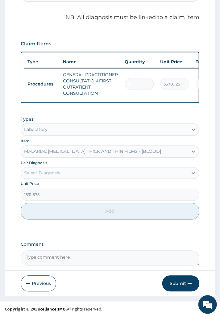
click at [63, 174] on div "Select Diagnosis" at bounding box center [104, 173] width 167 height 10
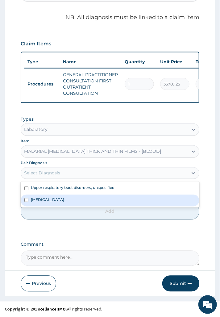
drag, startPoint x: 59, startPoint y: 200, endPoint x: 59, endPoint y: 206, distance: 6.5
click at [59, 200] on label "[MEDICAL_DATA]" at bounding box center [47, 200] width 33 height 5
checkbox input "true"
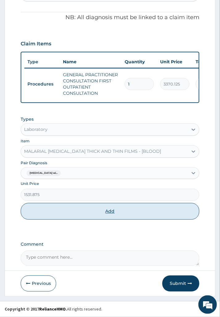
click at [61, 212] on button "Add" at bounding box center [110, 211] width 179 height 17
type input "0"
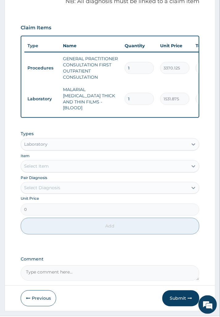
click at [49, 186] on div "Pair Diagnosis Select Diagnosis" at bounding box center [110, 184] width 179 height 19
click at [55, 172] on div "Select Item" at bounding box center [104, 167] width 167 height 10
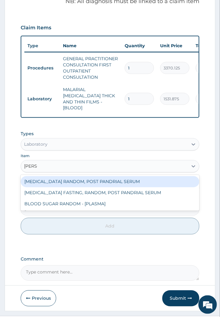
type input "random"
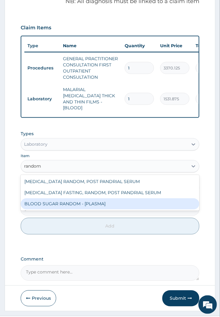
click at [61, 210] on div "BLOOD SUGAR RANDOM - [PLASMA]" at bounding box center [110, 204] width 179 height 11
type input "1800"
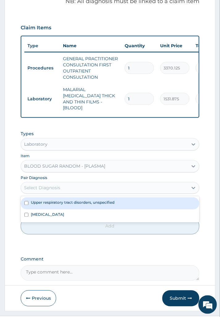
click at [69, 193] on div "Select Diagnosis" at bounding box center [104, 188] width 167 height 10
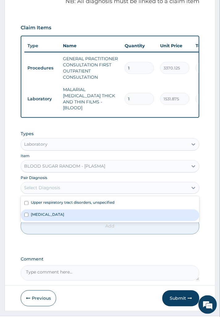
click at [64, 218] on label "[MEDICAL_DATA]" at bounding box center [47, 214] width 33 height 5
checkbox input "true"
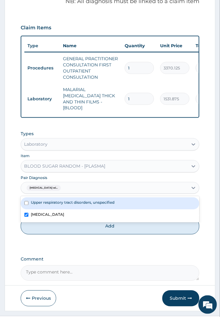
click at [69, 210] on div "Upper respiratory tract disorders, unspecified" at bounding box center [110, 204] width 179 height 12
checkbox input "true"
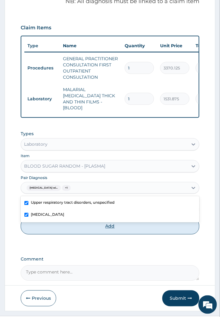
click at [70, 234] on button "Add" at bounding box center [110, 226] width 179 height 17
type input "0"
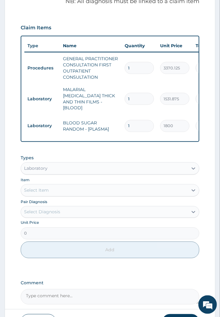
drag, startPoint x: 46, startPoint y: 178, endPoint x: 45, endPoint y: 184, distance: 6.3
click at [46, 172] on div "Laboratory" at bounding box center [35, 169] width 23 height 6
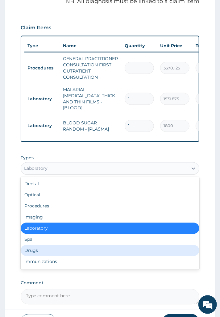
drag, startPoint x: 43, startPoint y: 259, endPoint x: 46, endPoint y: 250, distance: 9.1
click at [43, 257] on div "Drugs" at bounding box center [110, 250] width 179 height 11
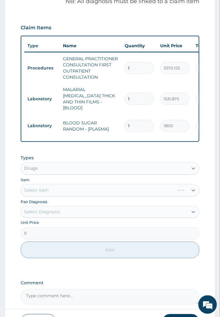
click at [34, 217] on div "Select Diagnosis" at bounding box center [104, 212] width 167 height 10
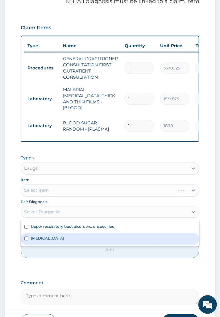
click at [46, 244] on div "[MEDICAL_DATA]" at bounding box center [110, 240] width 179 height 12
checkbox input "true"
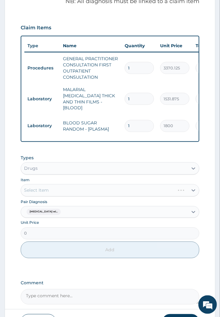
click at [44, 197] on div "Select Item" at bounding box center [110, 191] width 179 height 12
click at [66, 197] on div "Select Item" at bounding box center [110, 191] width 179 height 12
click at [86, 197] on div "Select Item" at bounding box center [110, 191] width 179 height 12
click at [88, 197] on div "Select Item" at bounding box center [110, 191] width 179 height 12
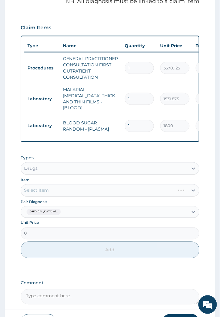
click at [115, 197] on div "Select Item" at bounding box center [110, 191] width 179 height 12
click at [151, 197] on div "Select Item" at bounding box center [110, 191] width 179 height 12
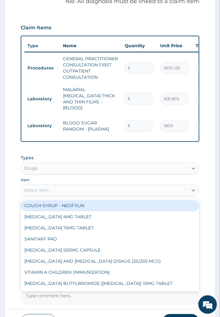
click at [151, 196] on div "Select Item" at bounding box center [104, 191] width 167 height 10
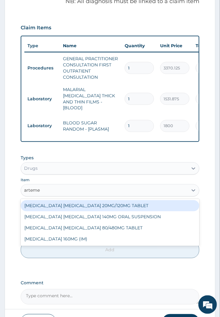
type input "artemet"
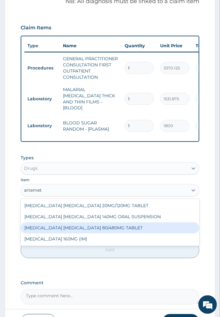
click at [91, 234] on div "[MEDICAL_DATA] [MEDICAL_DATA] 80/480MG TABLET" at bounding box center [110, 228] width 179 height 11
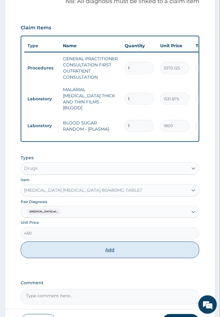
click at [78, 259] on button "Add" at bounding box center [110, 250] width 179 height 17
type input "0"
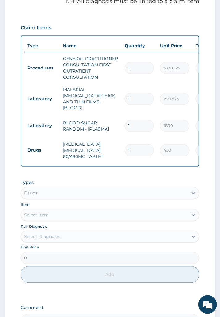
type input "0.00"
type input "6"
type input "2700.00"
type input "6"
click at [51, 220] on div "Select Item" at bounding box center [104, 216] width 167 height 10
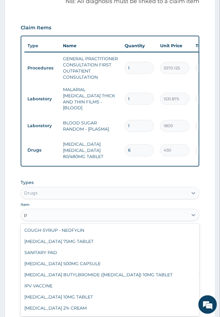
type input "pi"
